Goal: Task Accomplishment & Management: Complete application form

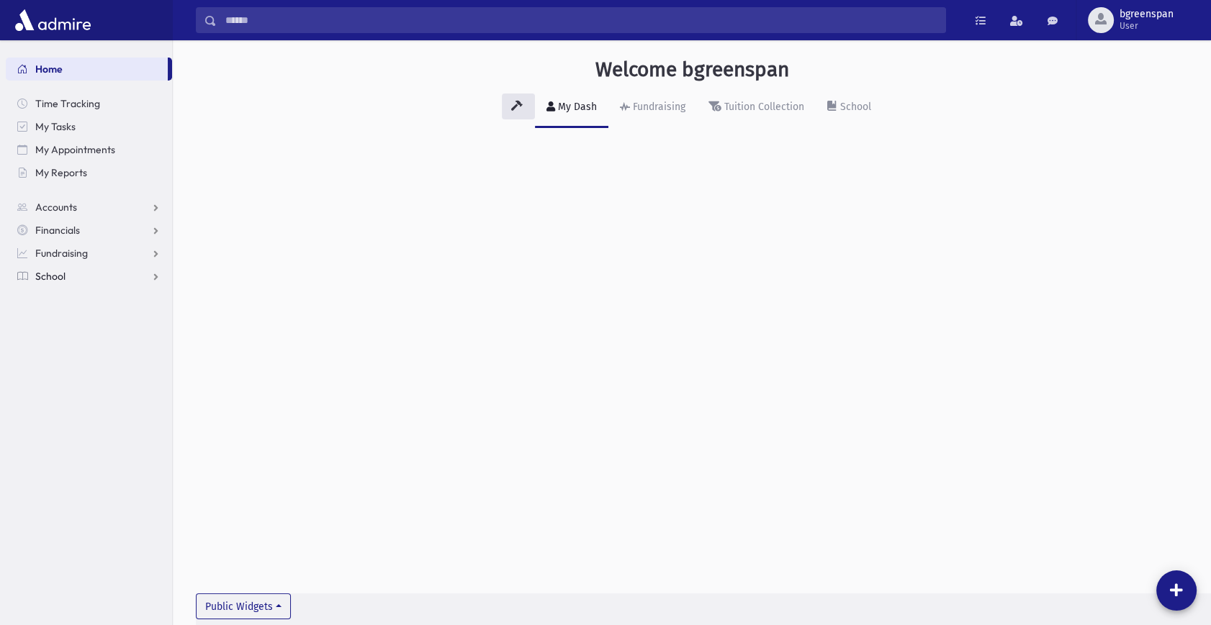
click at [71, 276] on link "School" at bounding box center [89, 276] width 166 height 23
click at [67, 322] on span "Attendance" at bounding box center [69, 322] width 53 height 13
click at [71, 349] on span "Entry" at bounding box center [67, 345] width 24 height 13
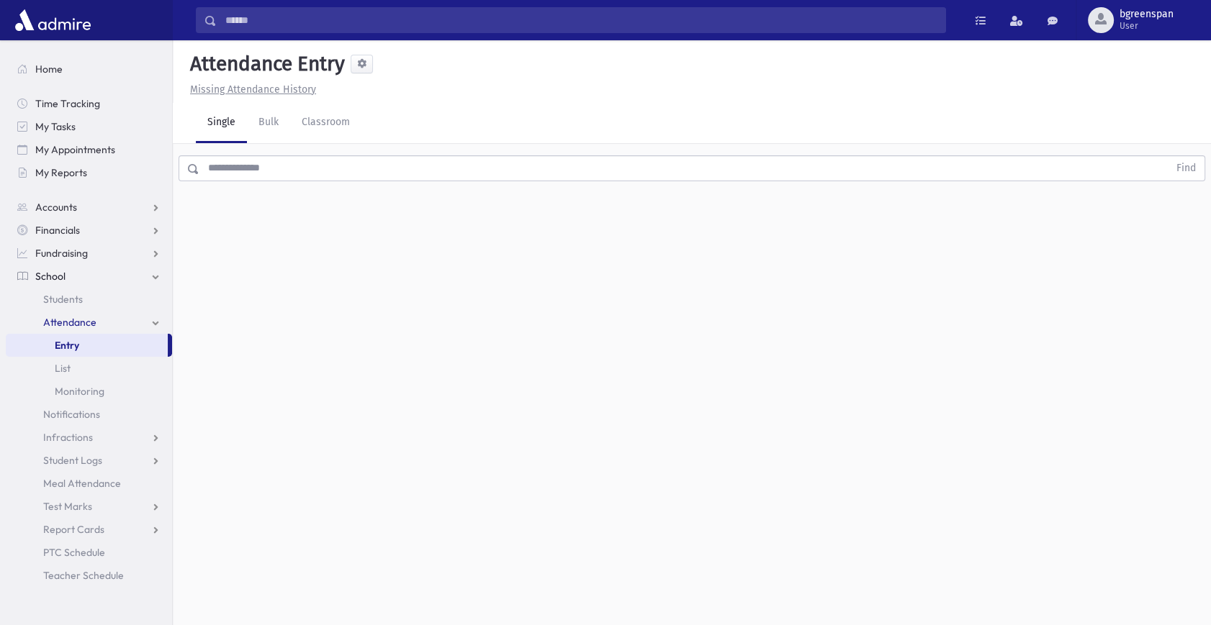
click at [247, 166] on input "text" at bounding box center [683, 168] width 969 height 26
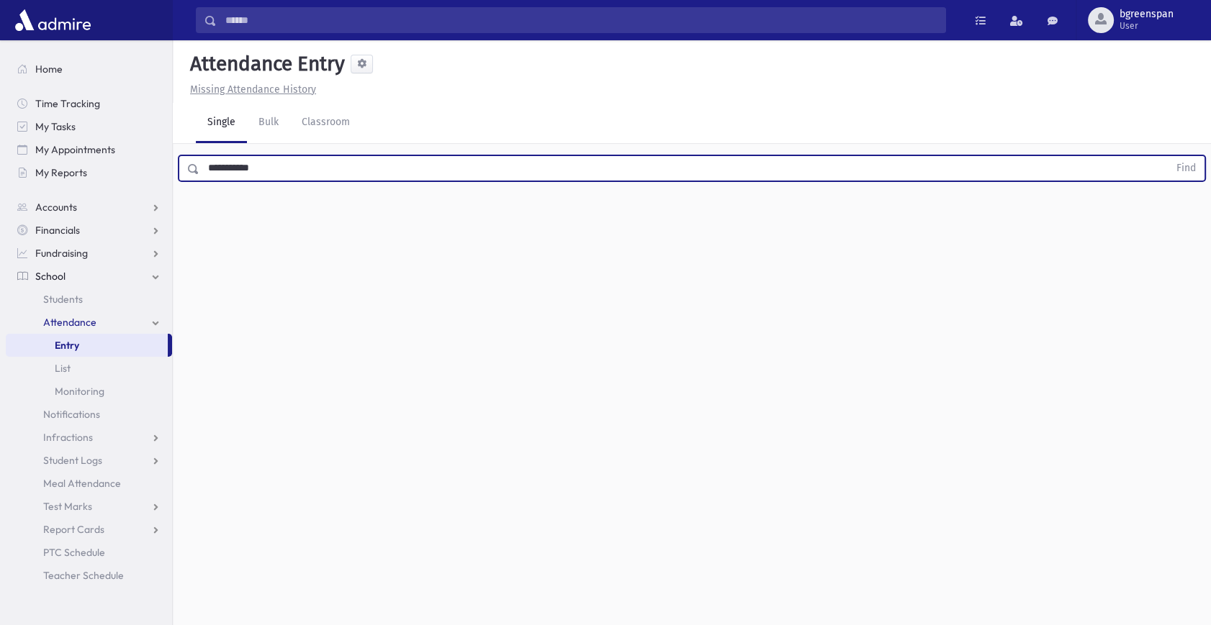
type input "**********"
click at [1167, 156] on button "Find" at bounding box center [1185, 168] width 37 height 24
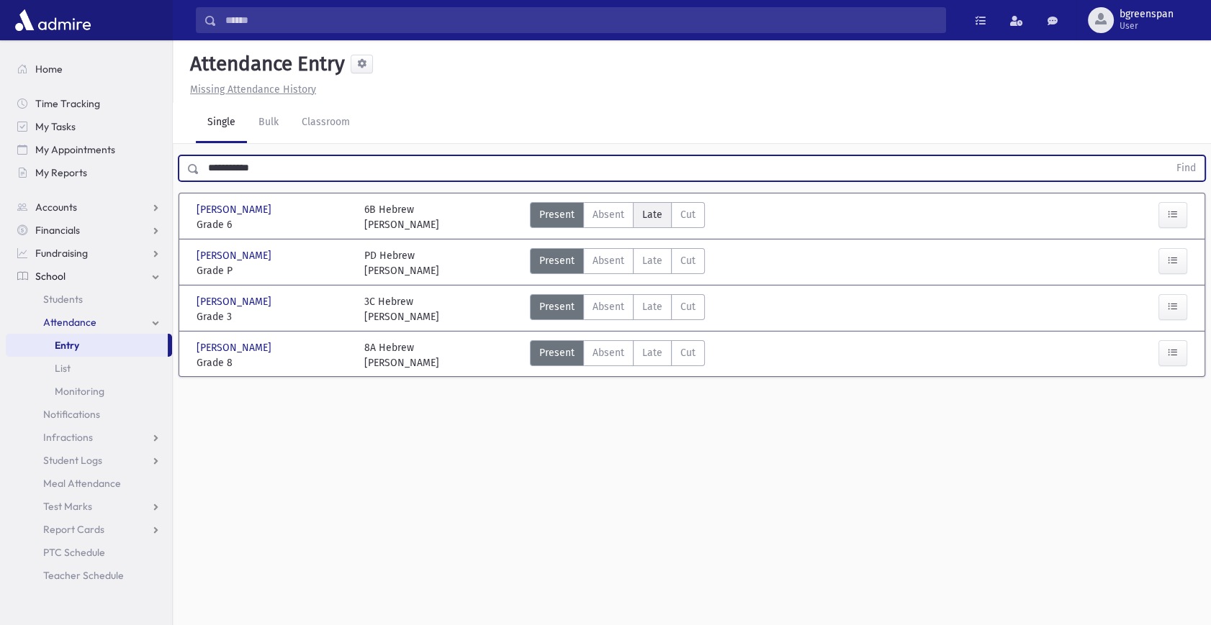
click at [648, 217] on span "Late" at bounding box center [652, 214] width 20 height 15
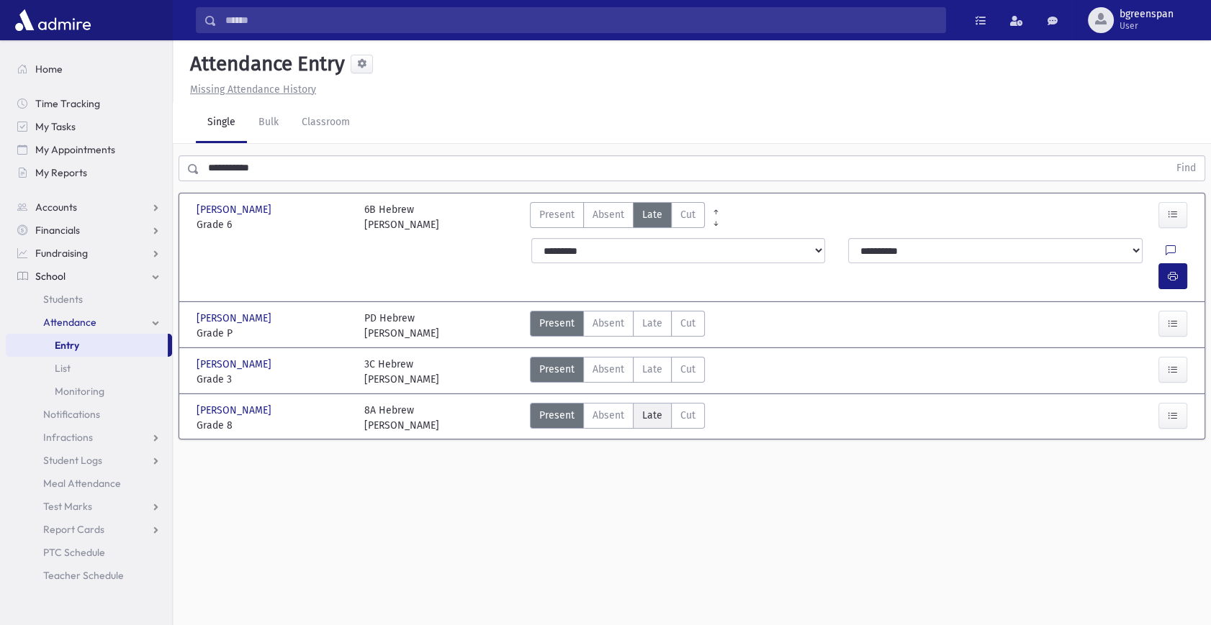
click at [651, 408] on span "Late" at bounding box center [652, 415] width 20 height 15
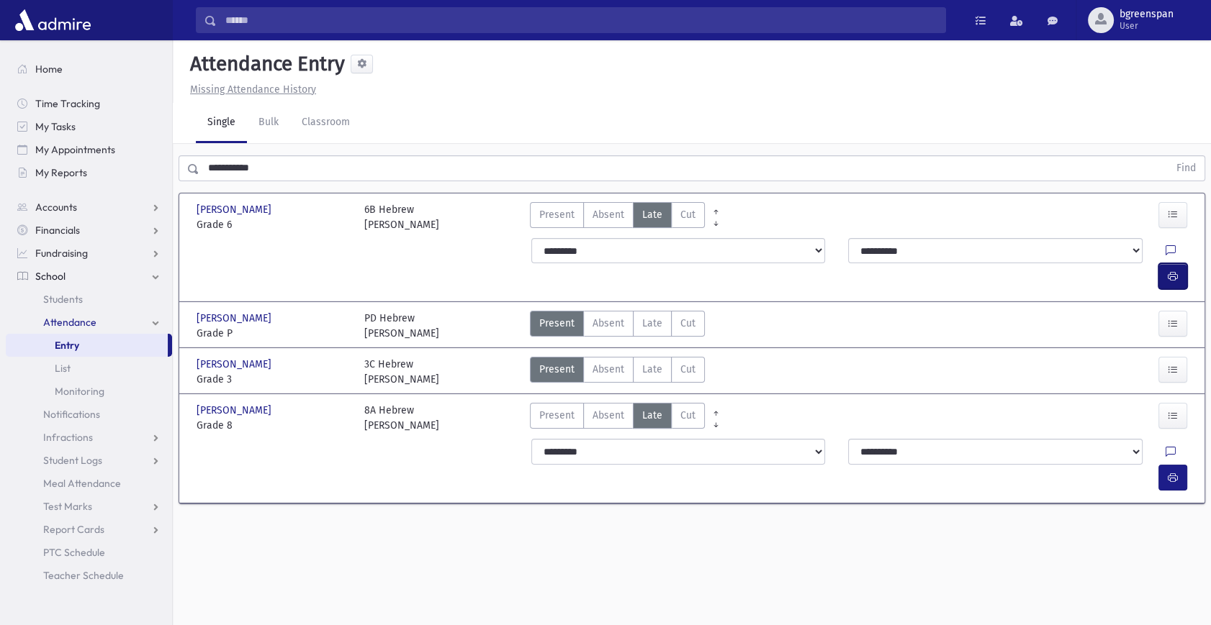
click at [1175, 271] on icon "button" at bounding box center [1172, 277] width 10 height 12
click at [1174, 263] on button "button" at bounding box center [1172, 276] width 29 height 26
click at [1175, 465] on button "button" at bounding box center [1172, 478] width 29 height 26
